Goal: Check status: Check status

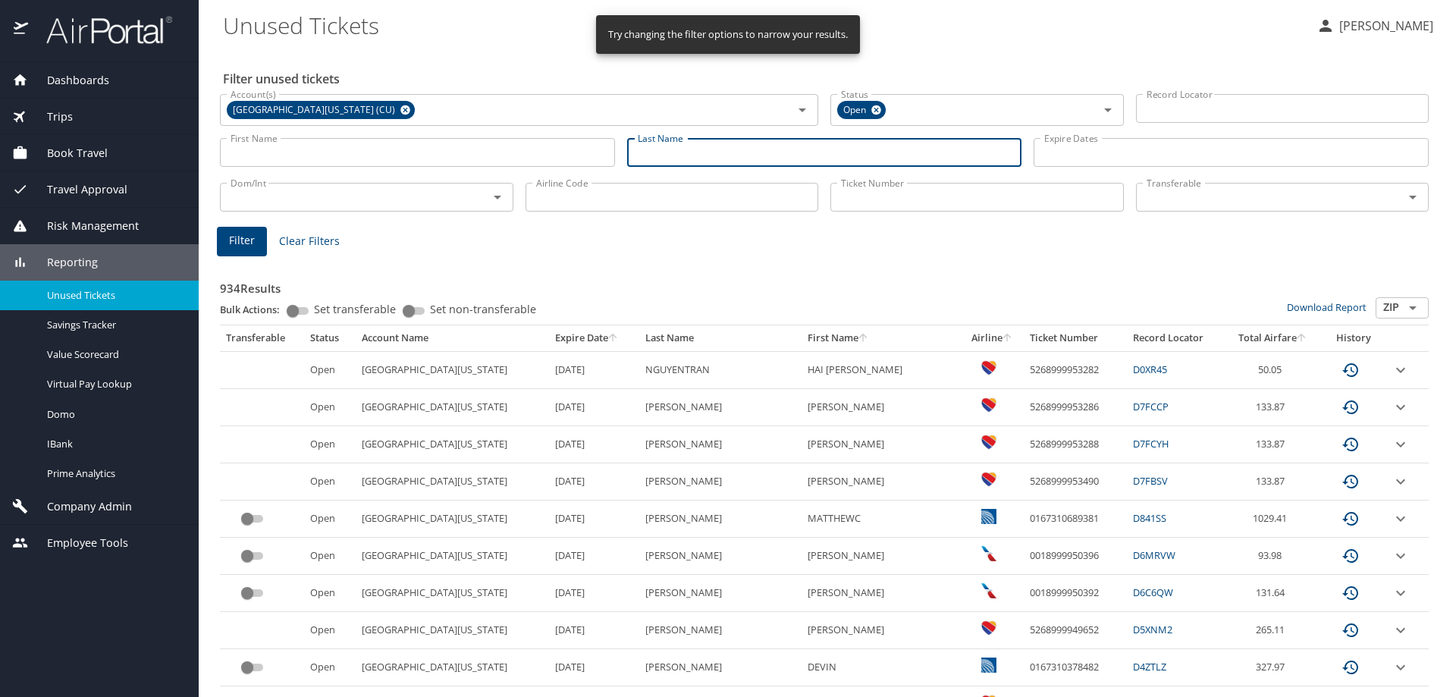
click at [653, 150] on input "Last Name" at bounding box center [824, 152] width 395 height 29
type input "Kay"
click at [258, 237] on button "Filter" at bounding box center [242, 242] width 50 height 30
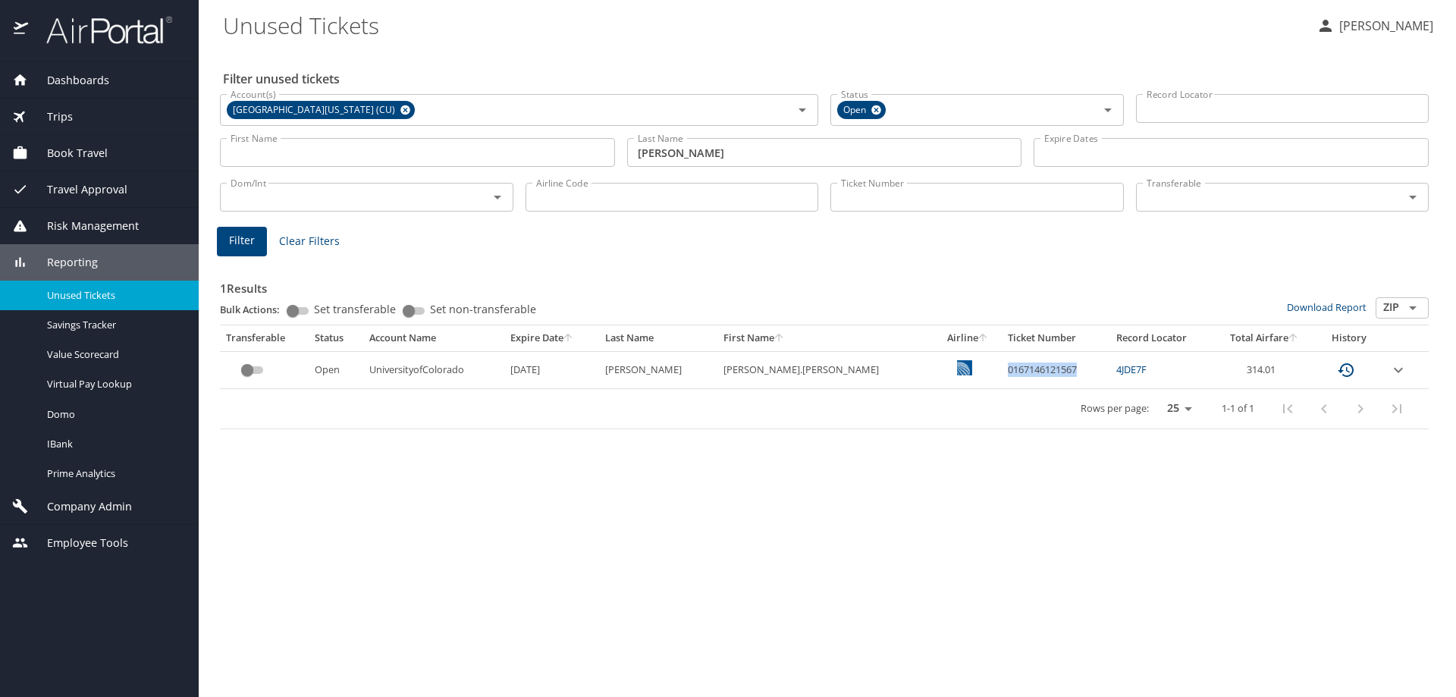
drag, startPoint x: 1038, startPoint y: 368, endPoint x: 954, endPoint y: 372, distance: 84.2
click at [1002, 372] on td "0167146121567" at bounding box center [1056, 369] width 109 height 37
copy td "0167146121567"
